Goal: Find contact information: Find contact information

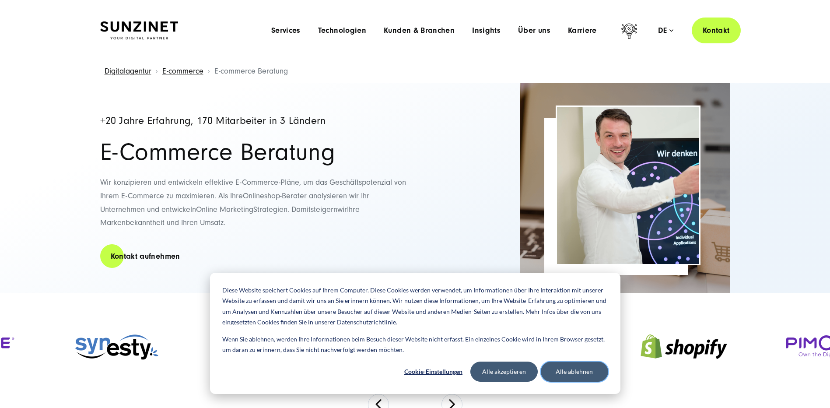
click at [564, 373] on button "Alle ablehnen" at bounding box center [574, 371] width 67 height 20
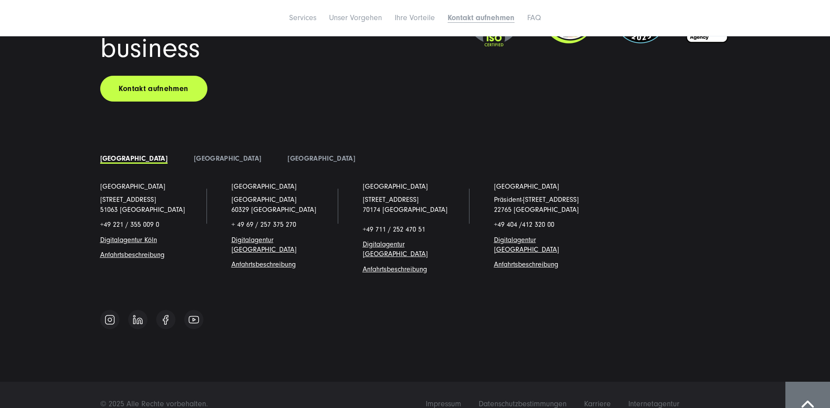
scroll to position [3950, 0]
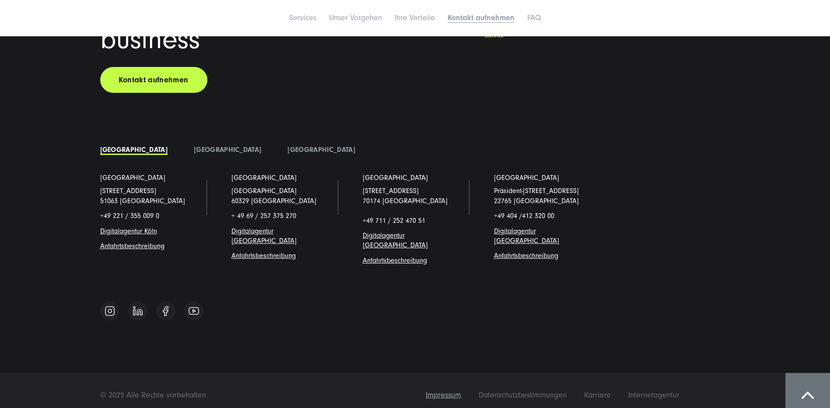
click at [457, 390] on span "Impressum" at bounding box center [443, 394] width 35 height 9
